Goal: Find specific page/section: Find specific page/section

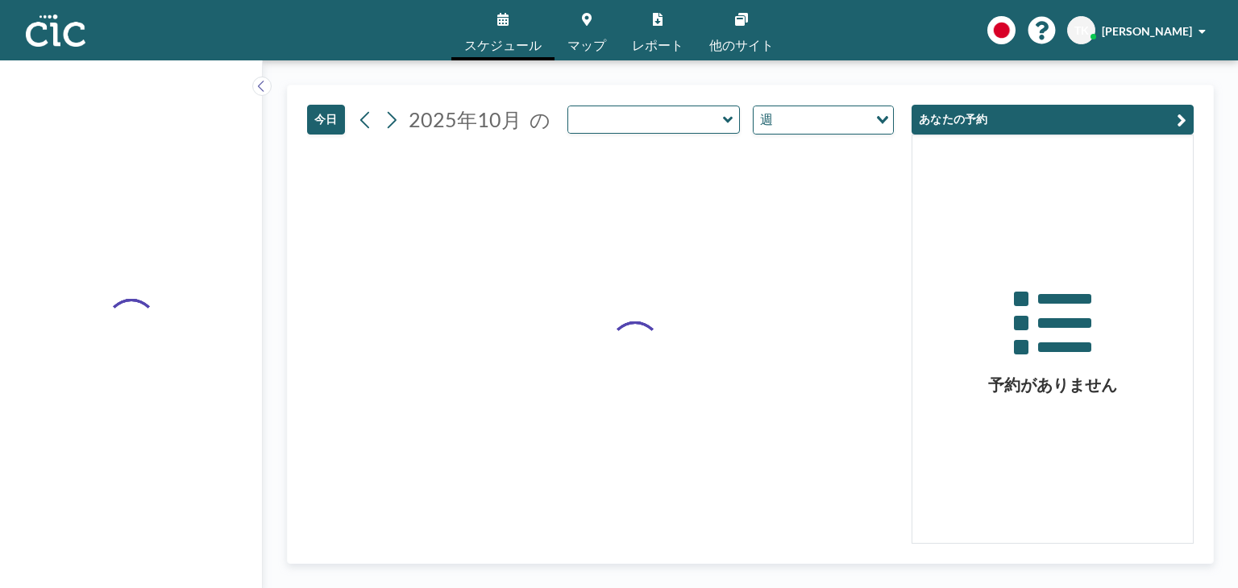
type input "Nyudo"
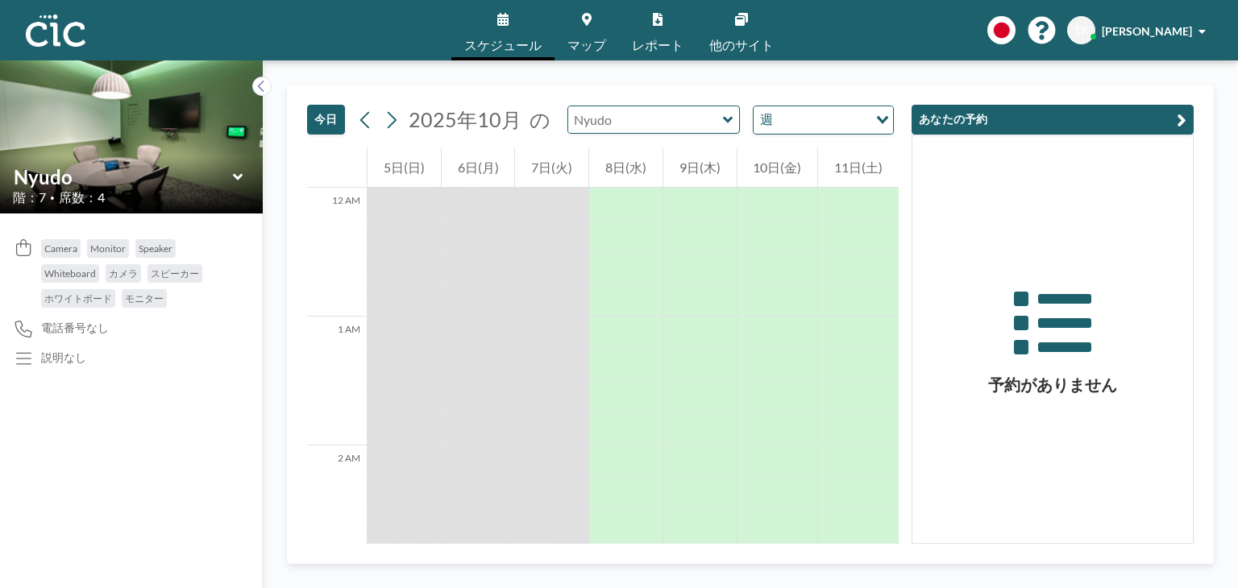
click at [670, 116] on input "text" at bounding box center [645, 119] width 155 height 27
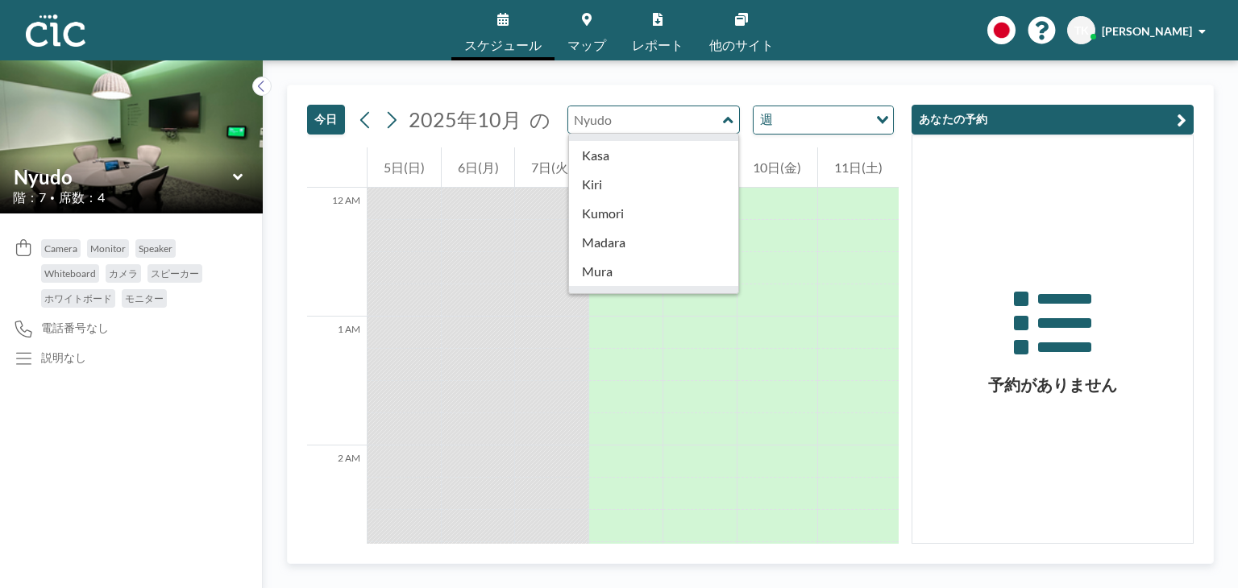
scroll to position [111, 0]
type input "Madara"
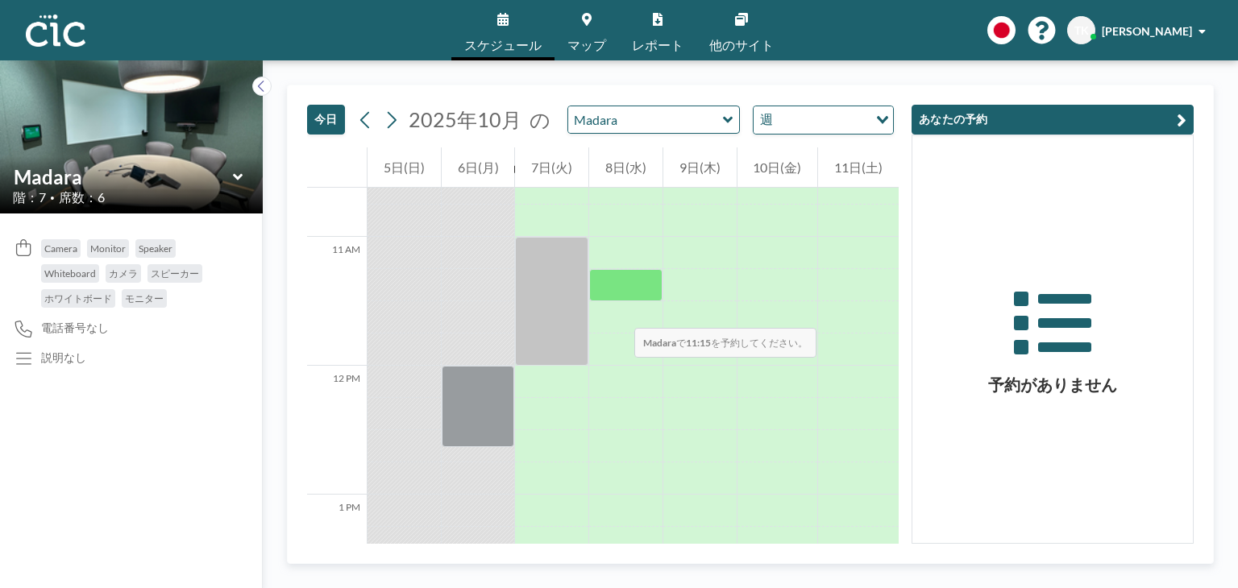
scroll to position [1311, 0]
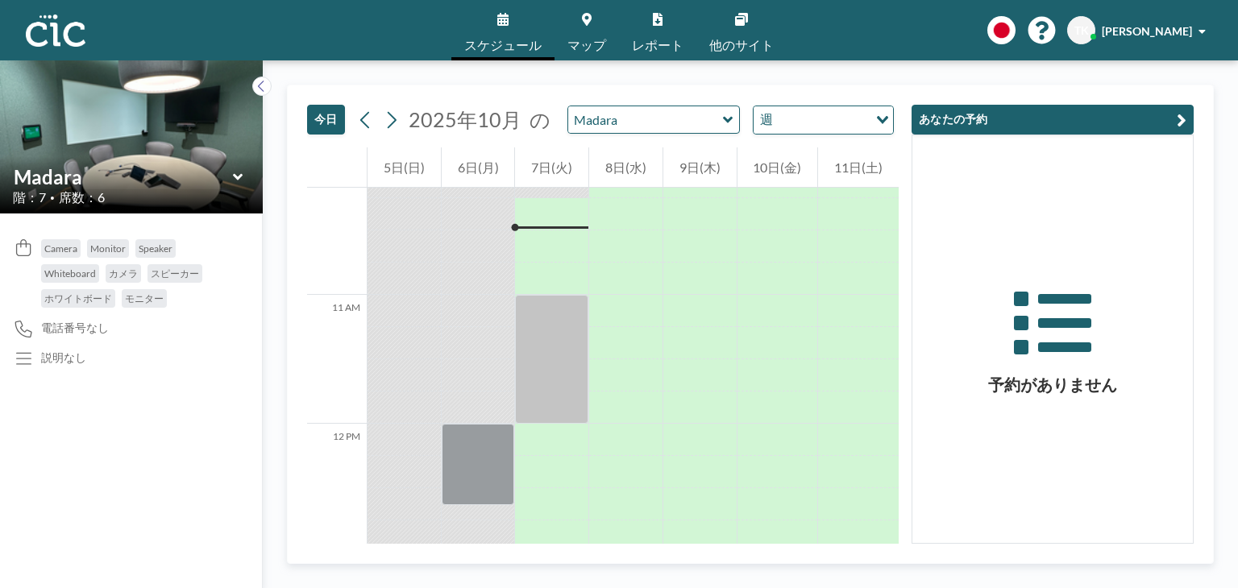
click at [723, 123] on icon at bounding box center [728, 120] width 10 height 16
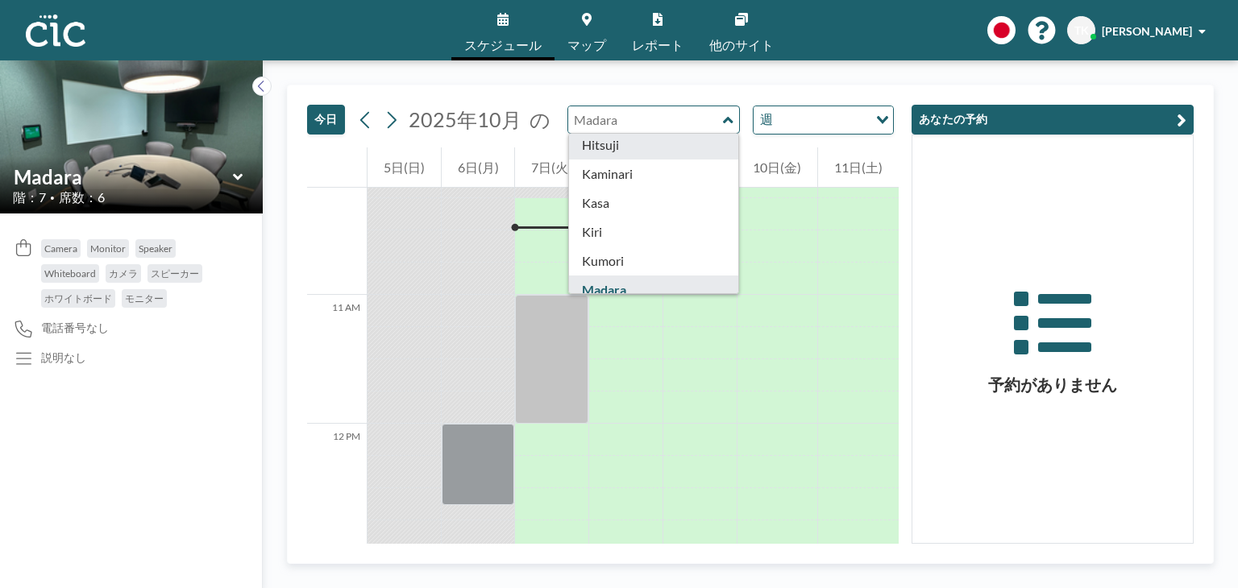
scroll to position [61, 0]
type input "Kasa"
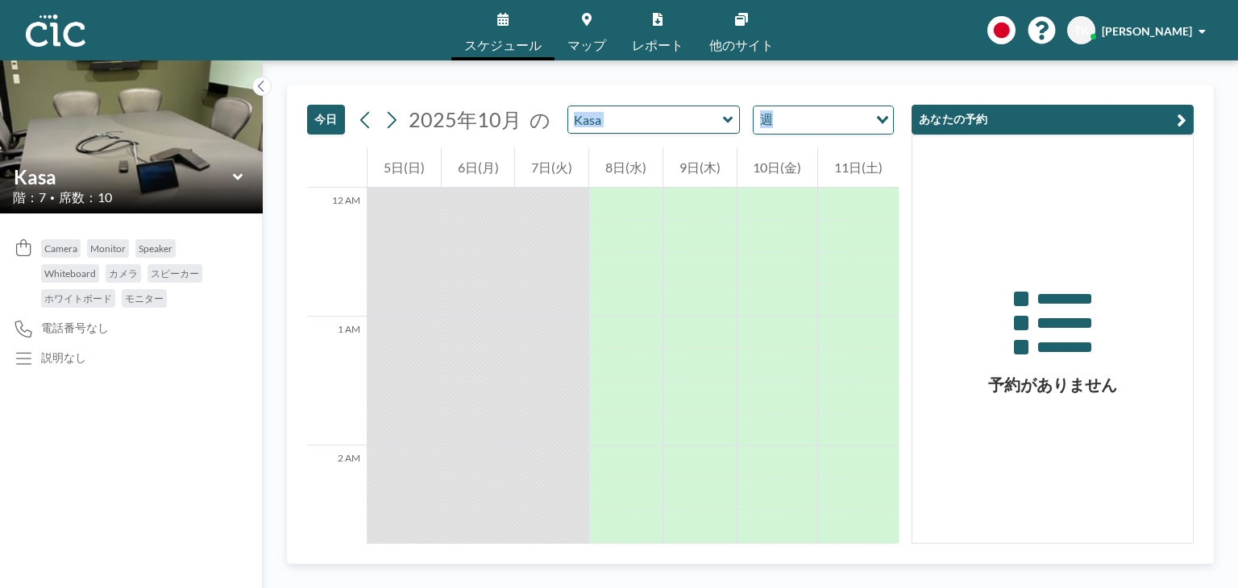
drag, startPoint x: 644, startPoint y: 214, endPoint x: 671, endPoint y: 129, distance: 88.7
click at [723, 124] on icon at bounding box center [728, 120] width 10 height 16
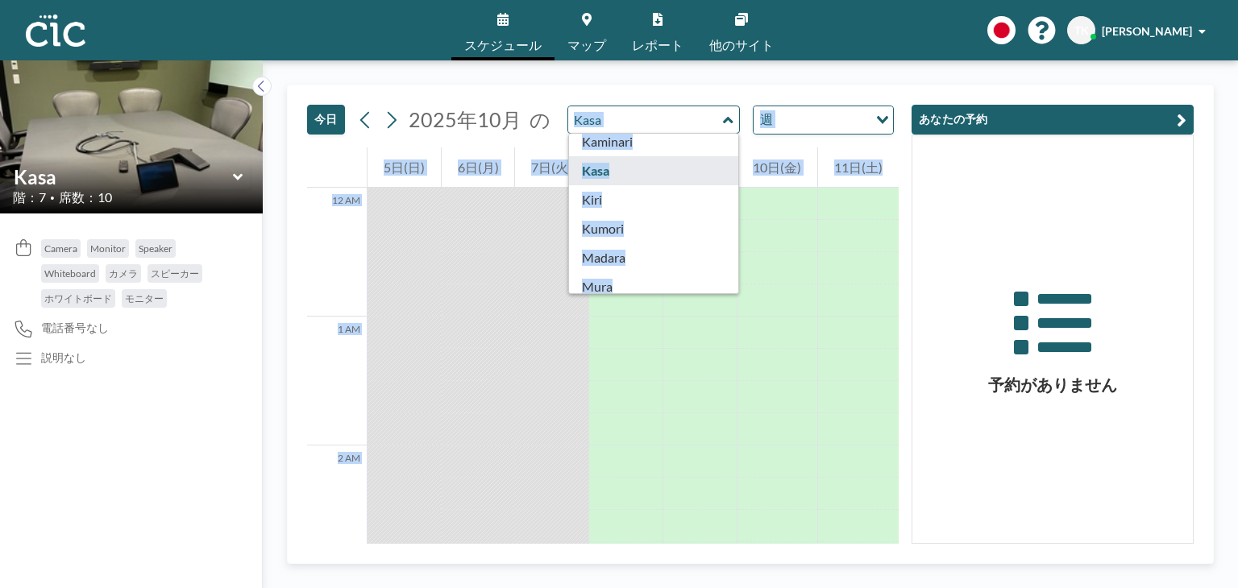
scroll to position [93, 0]
type input "Kumori"
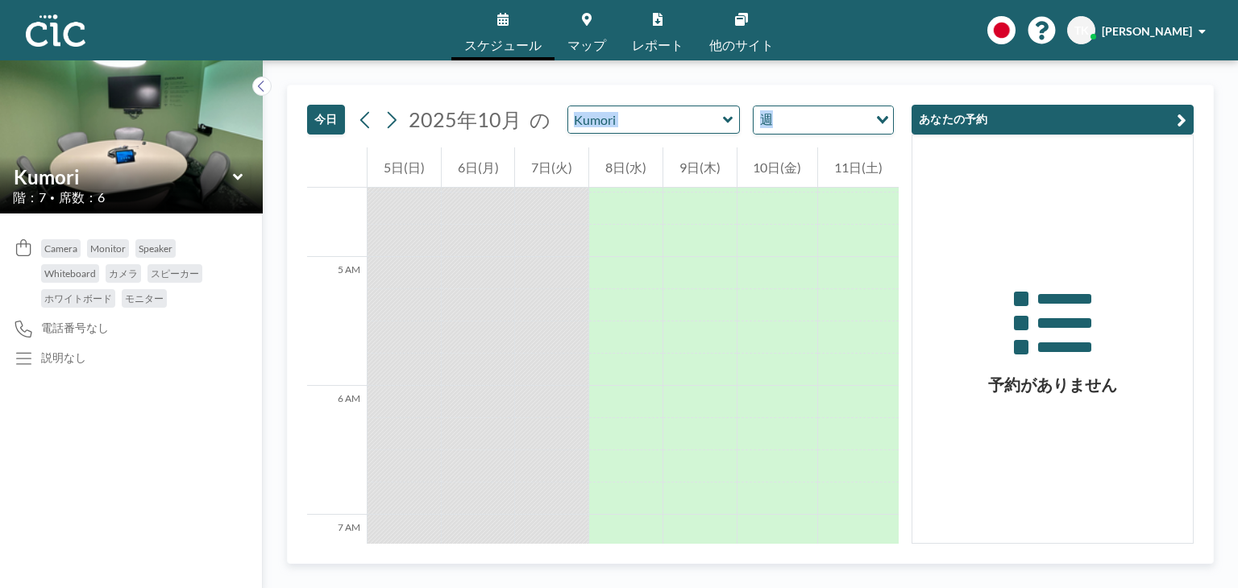
click at [565, 384] on div at bounding box center [551, 370] width 73 height 32
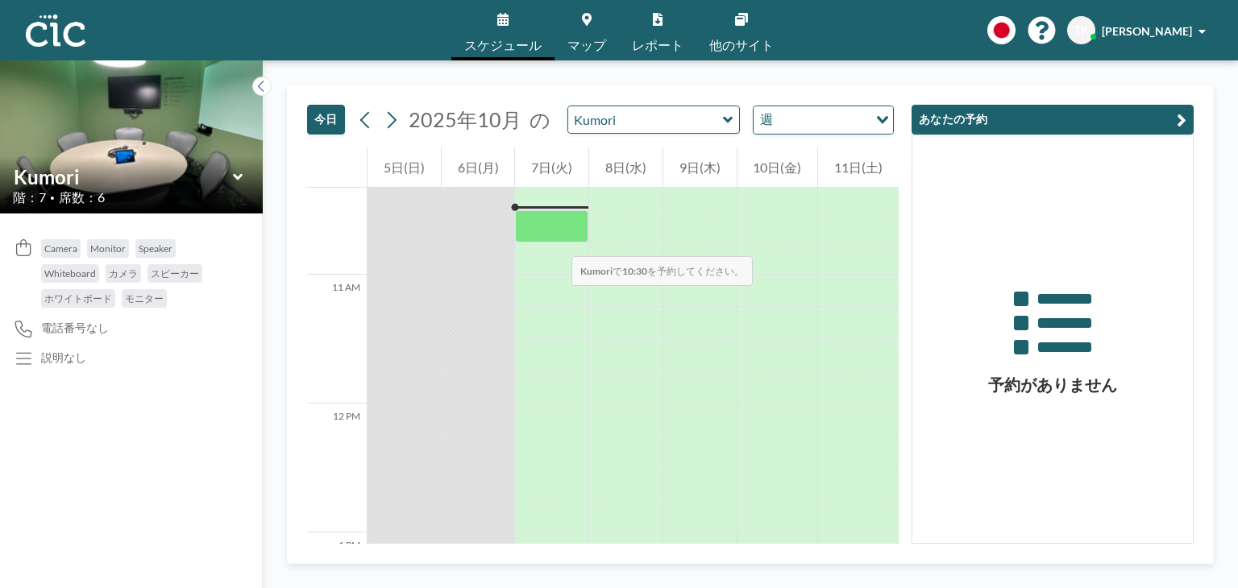
scroll to position [1330, 0]
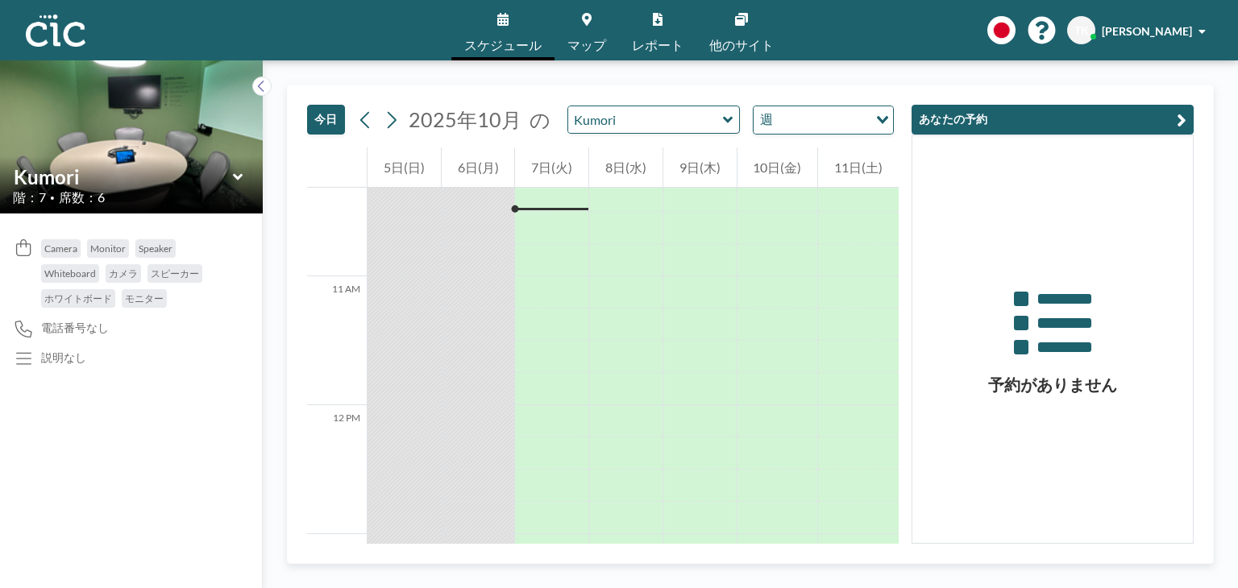
click at [932, 505] on div "予約がありません" at bounding box center [1052, 339] width 280 height 408
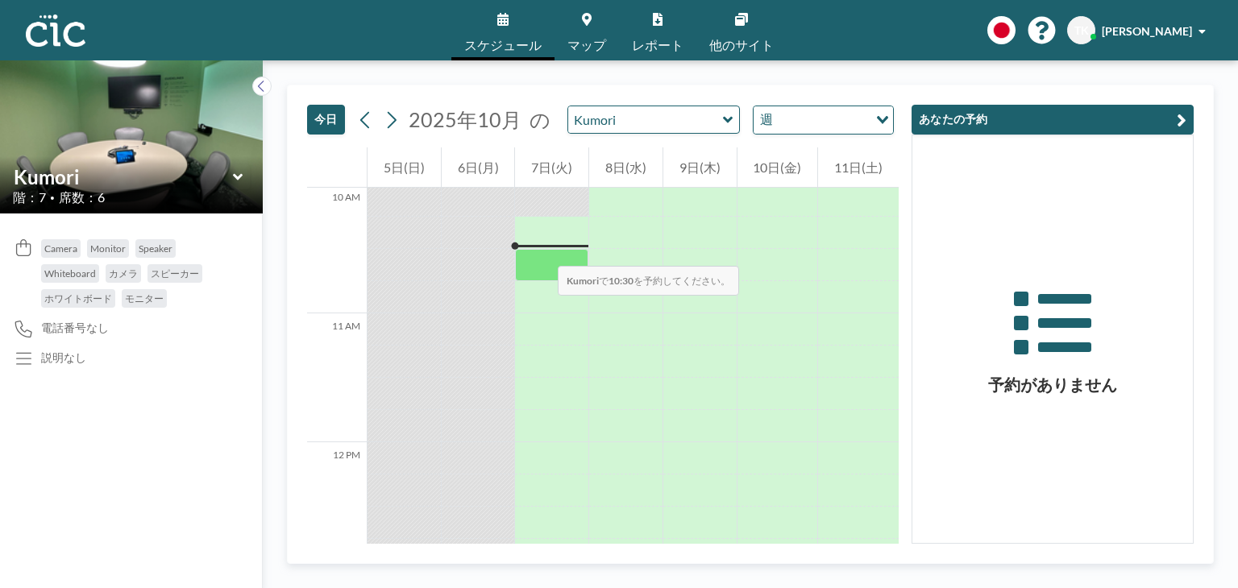
scroll to position [1293, 0]
